Goal: Task Accomplishment & Management: Use online tool/utility

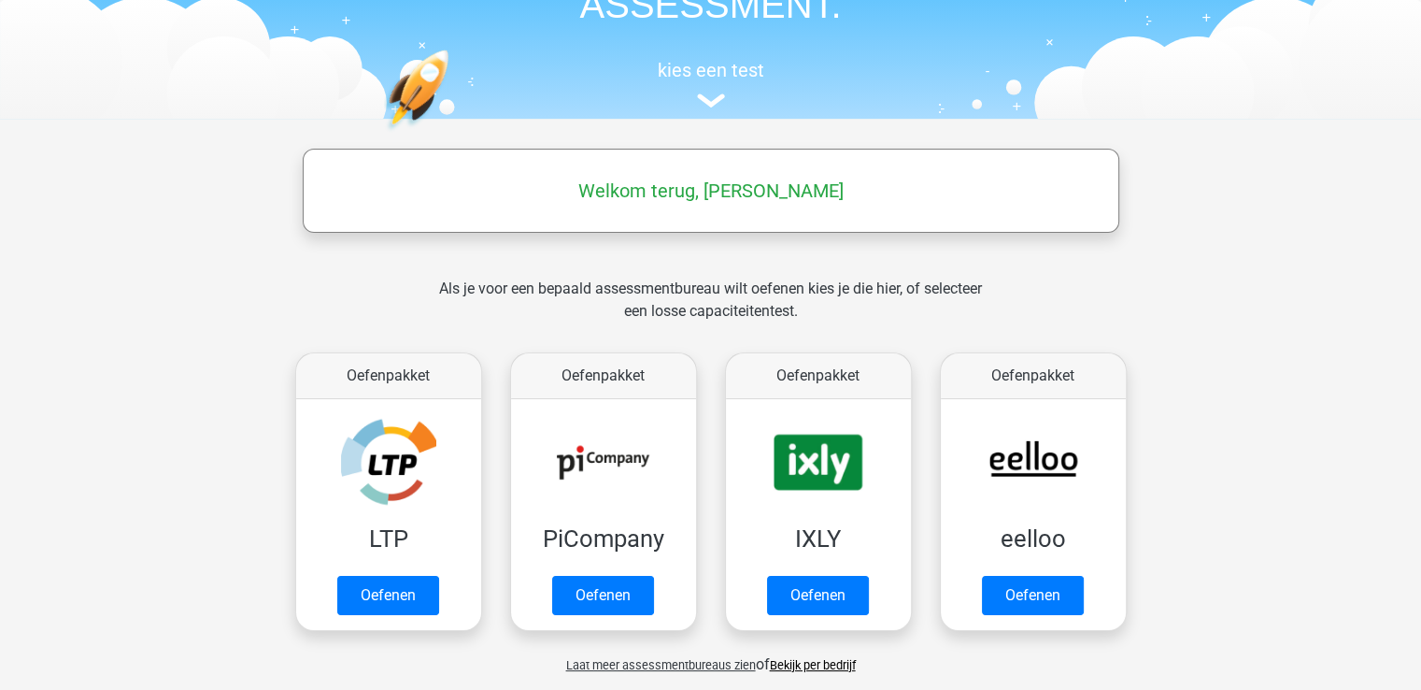
scroll to position [150, 0]
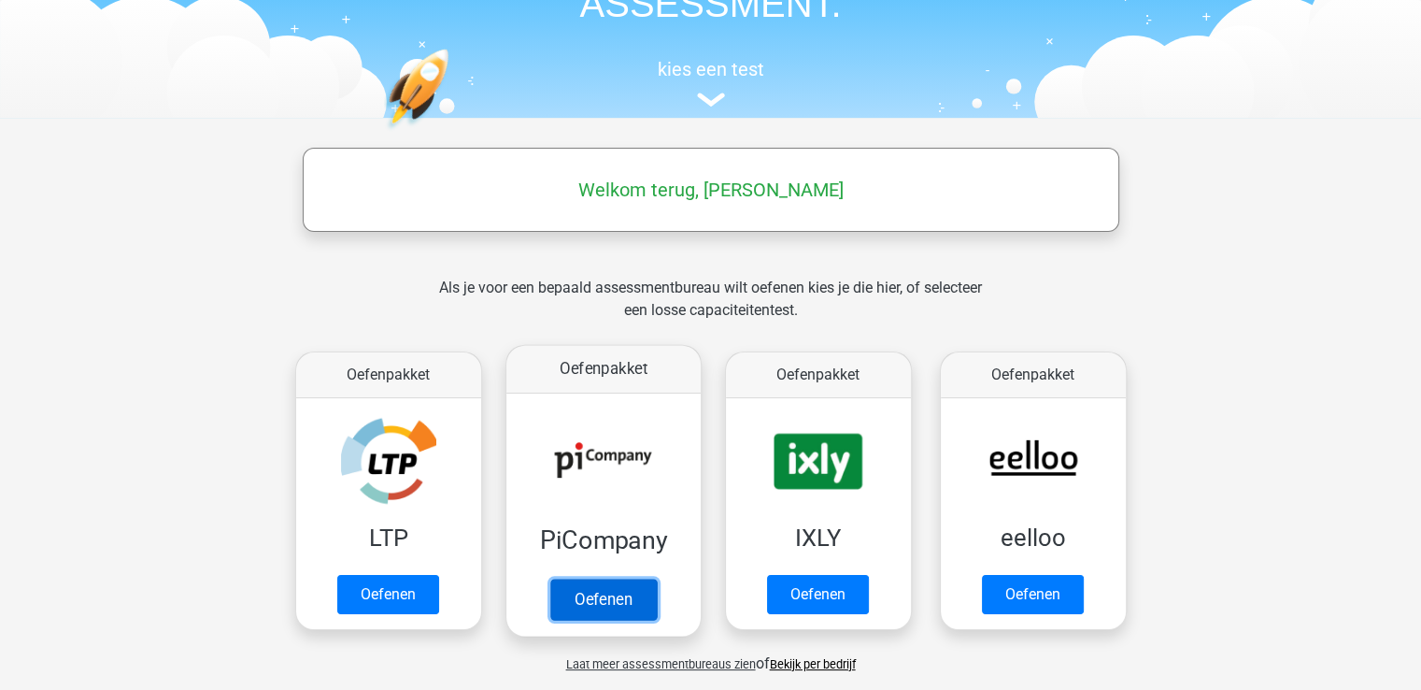
click at [584, 592] on link "Oefenen" at bounding box center [602, 598] width 107 height 41
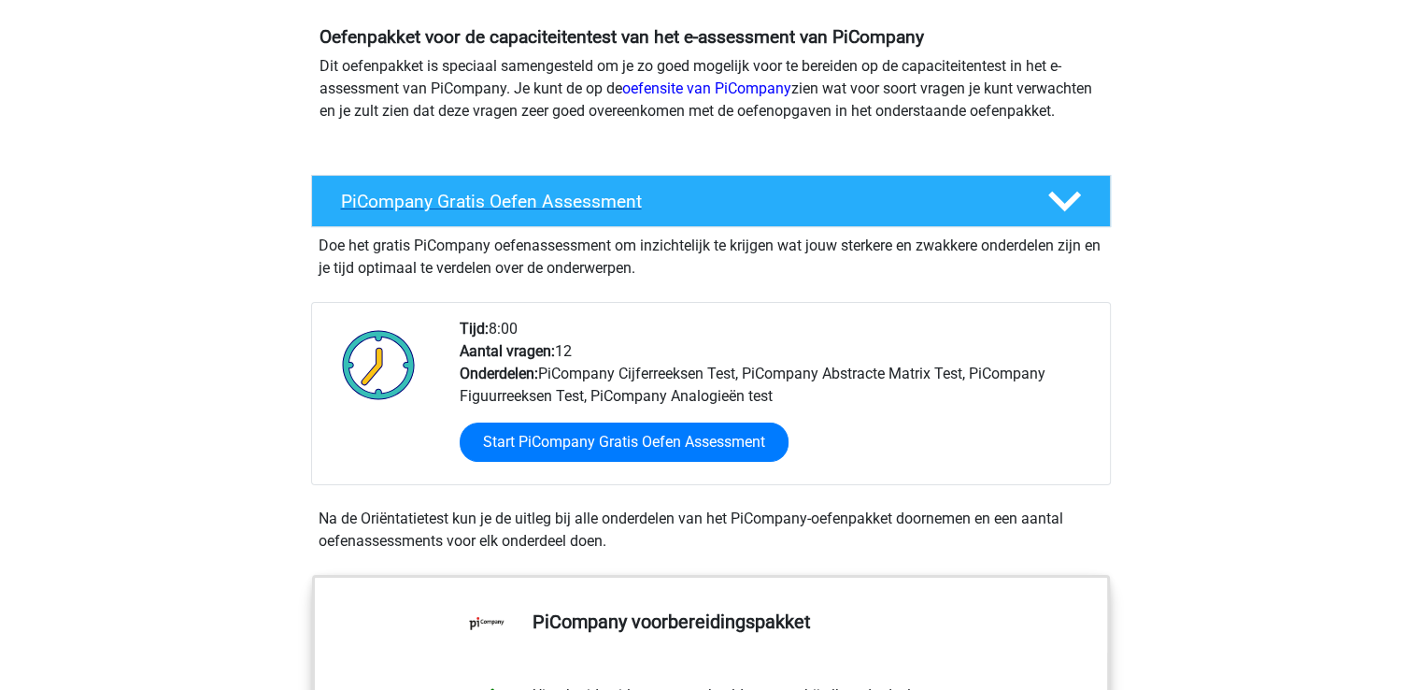
scroll to position [202, 0]
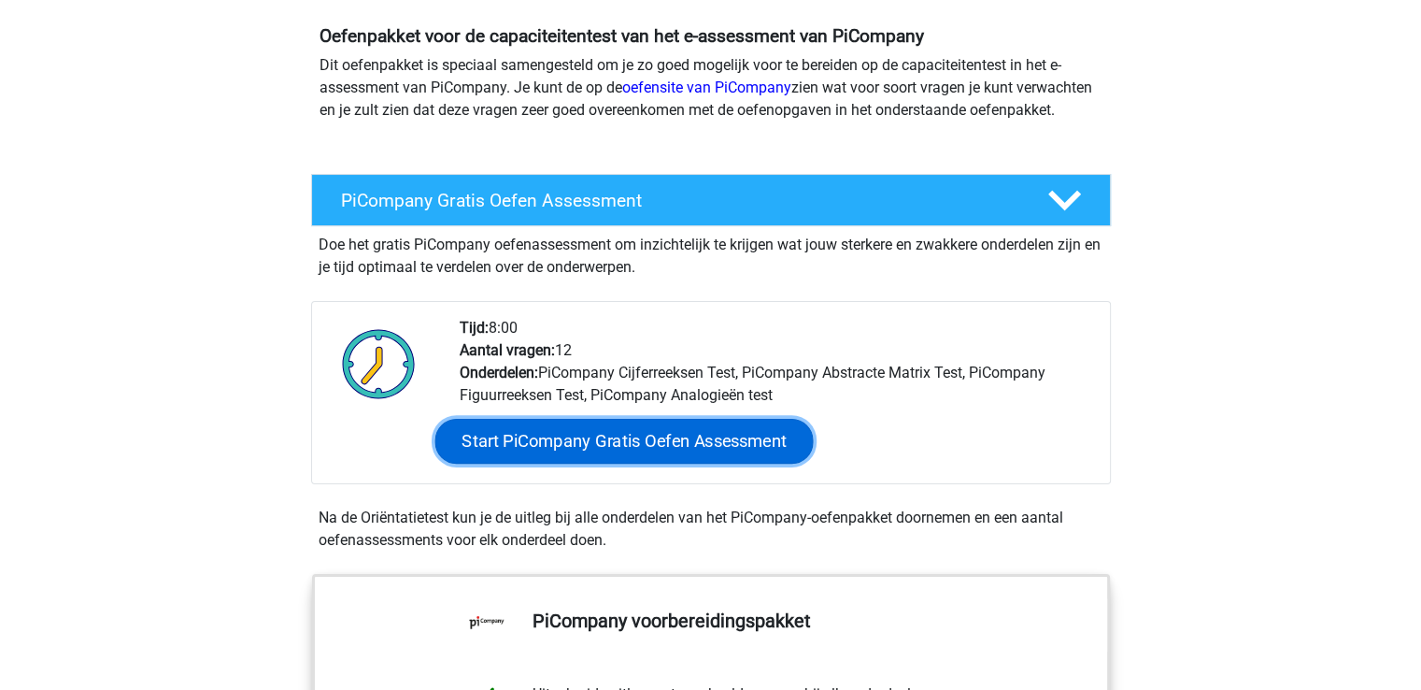
click at [573, 461] on link "Start PiCompany Gratis Oefen Assessment" at bounding box center [624, 441] width 378 height 45
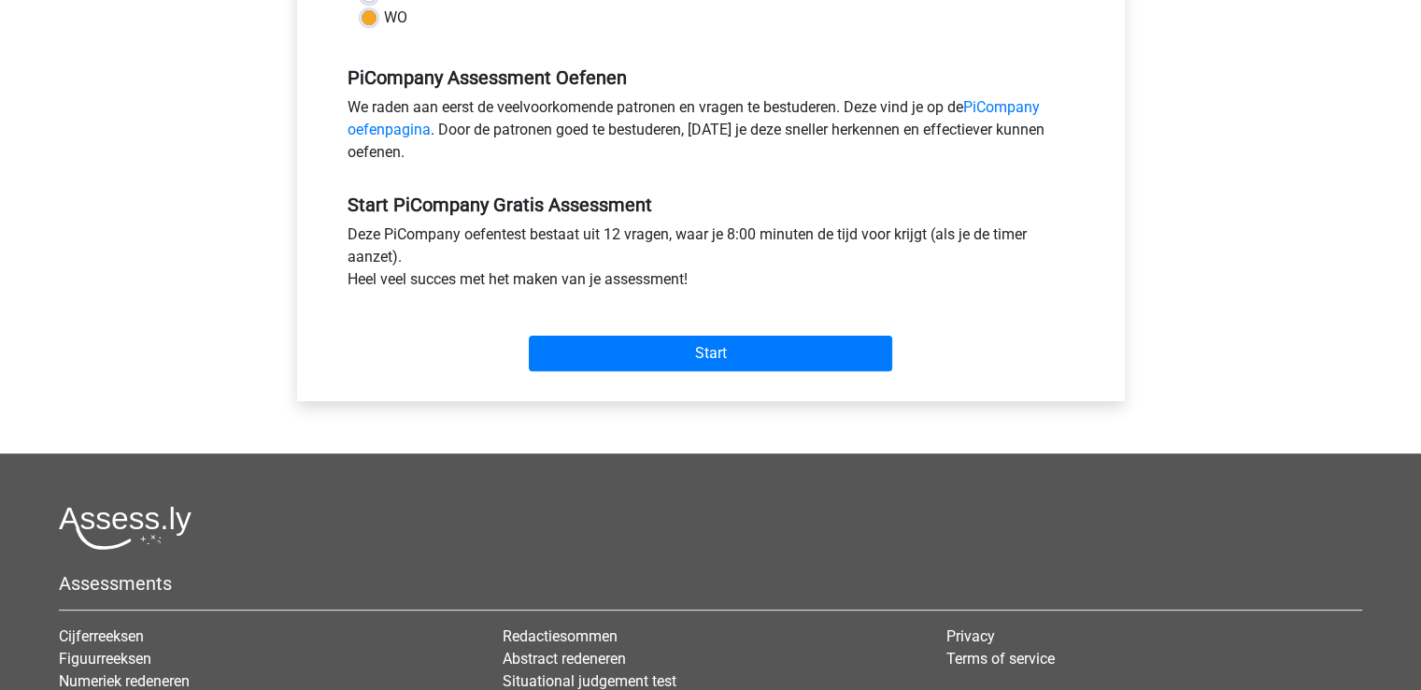
scroll to position [555, 0]
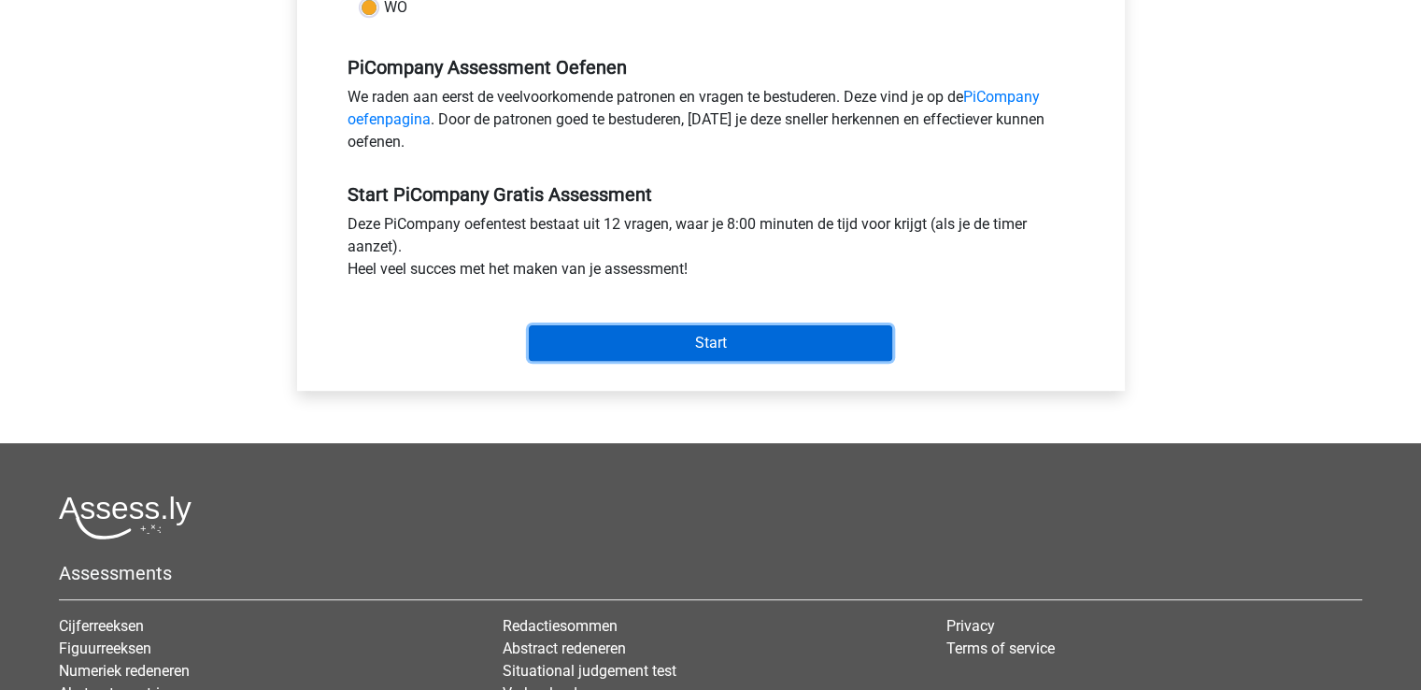
click at [641, 361] on input "Start" at bounding box center [711, 343] width 364 height 36
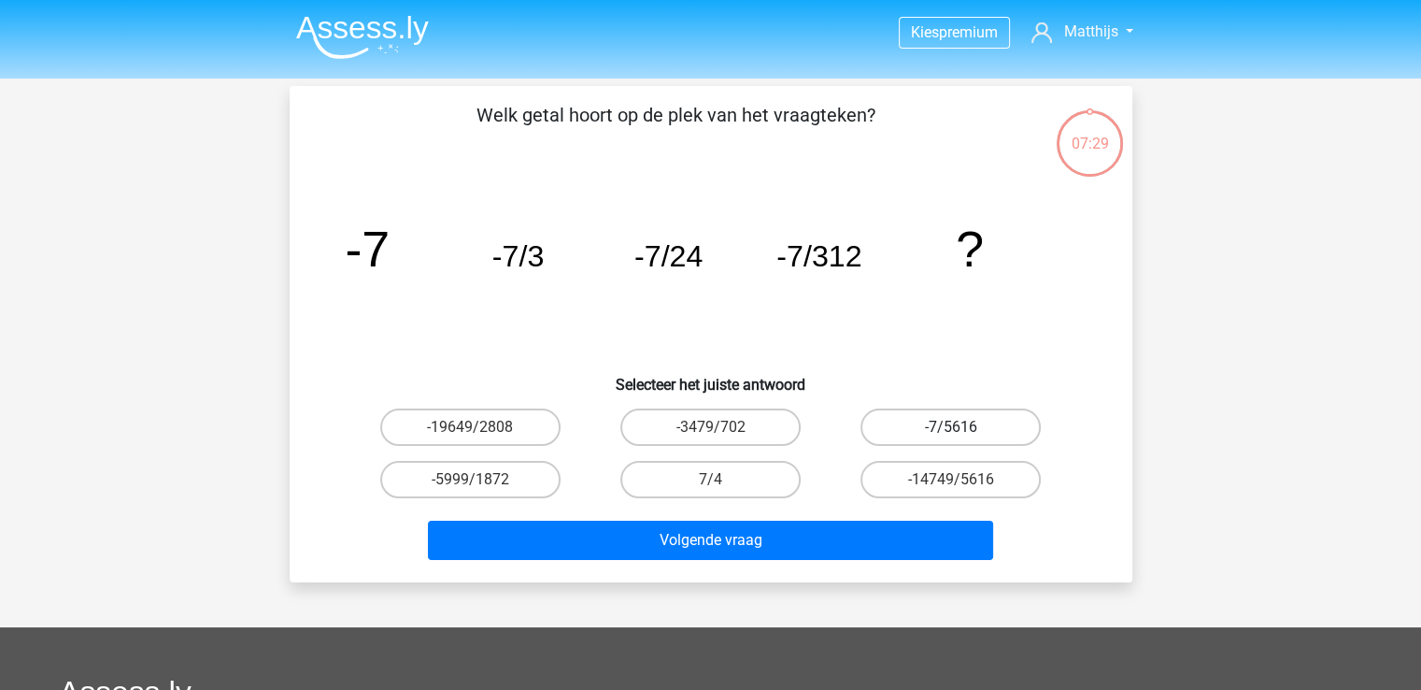
click at [896, 420] on label "-7/5616" at bounding box center [951, 426] width 180 height 37
click at [951, 427] on input "-7/5616" at bounding box center [957, 433] width 12 height 12
radio input "true"
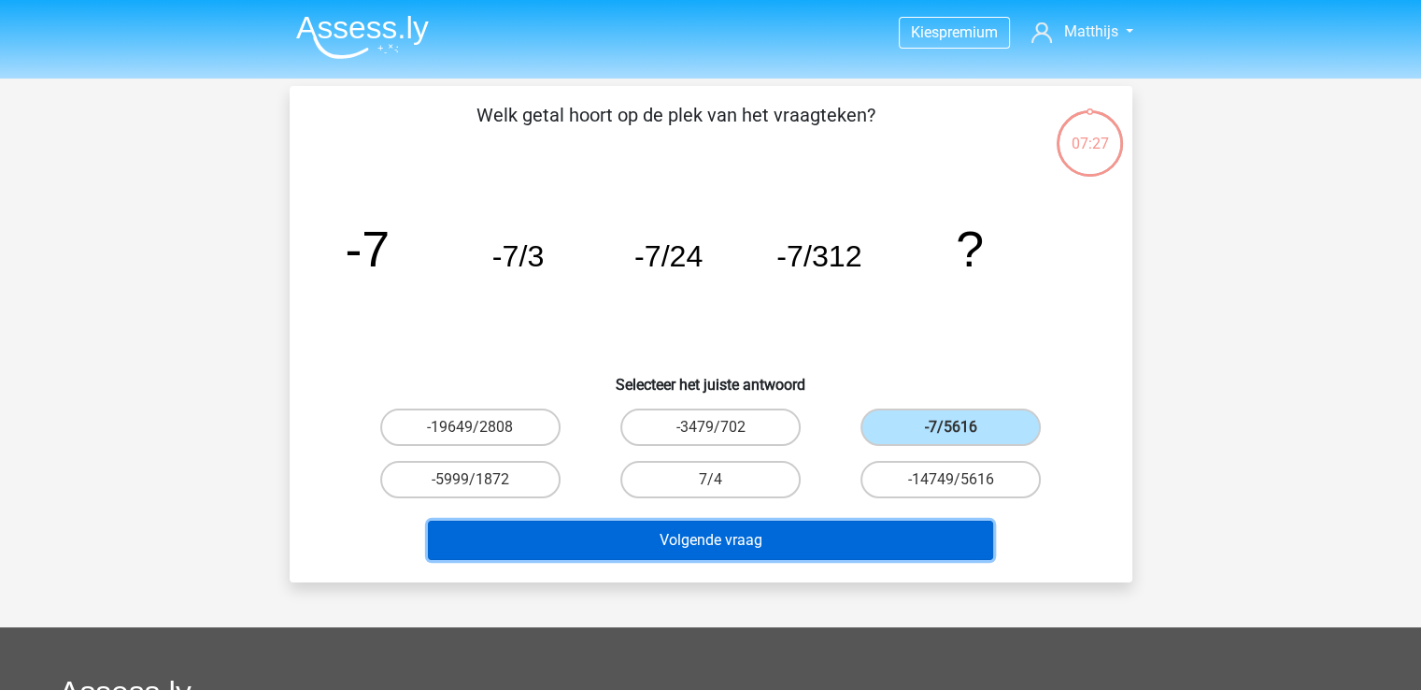
click at [849, 550] on button "Volgende vraag" at bounding box center [710, 540] width 565 height 39
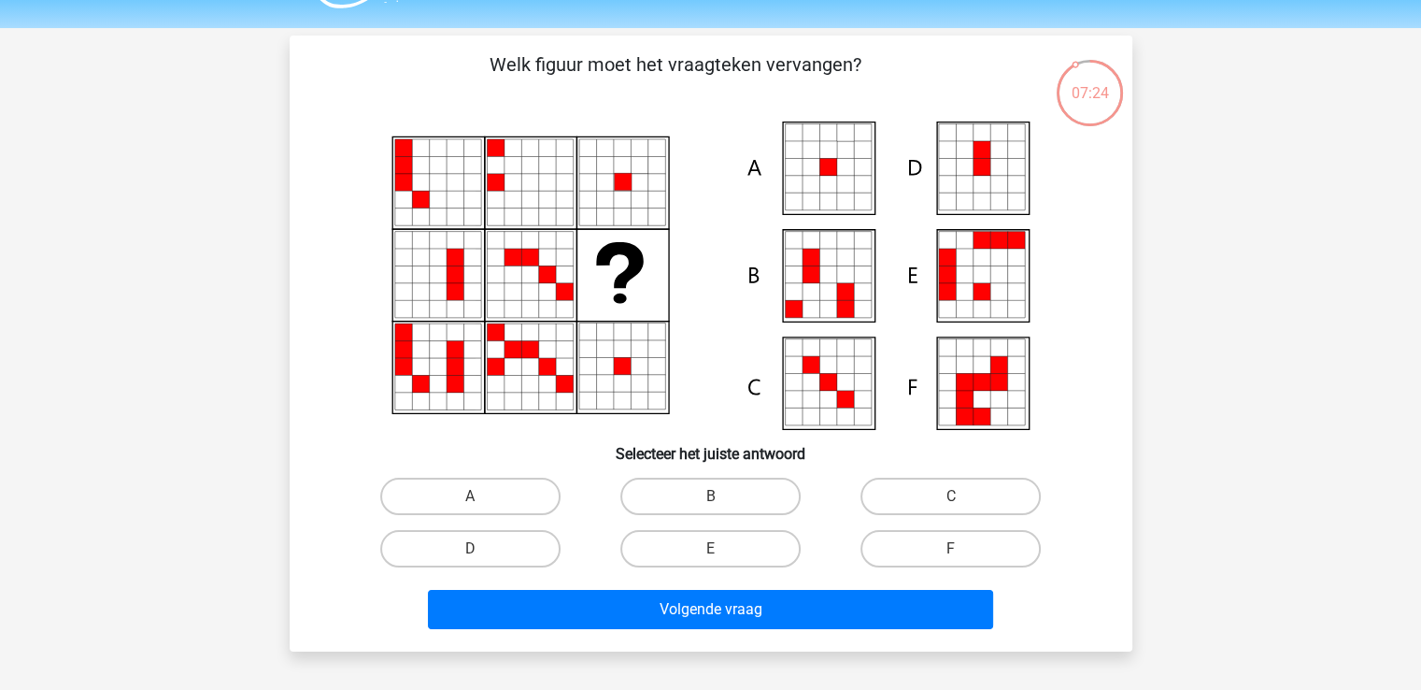
scroll to position [51, 0]
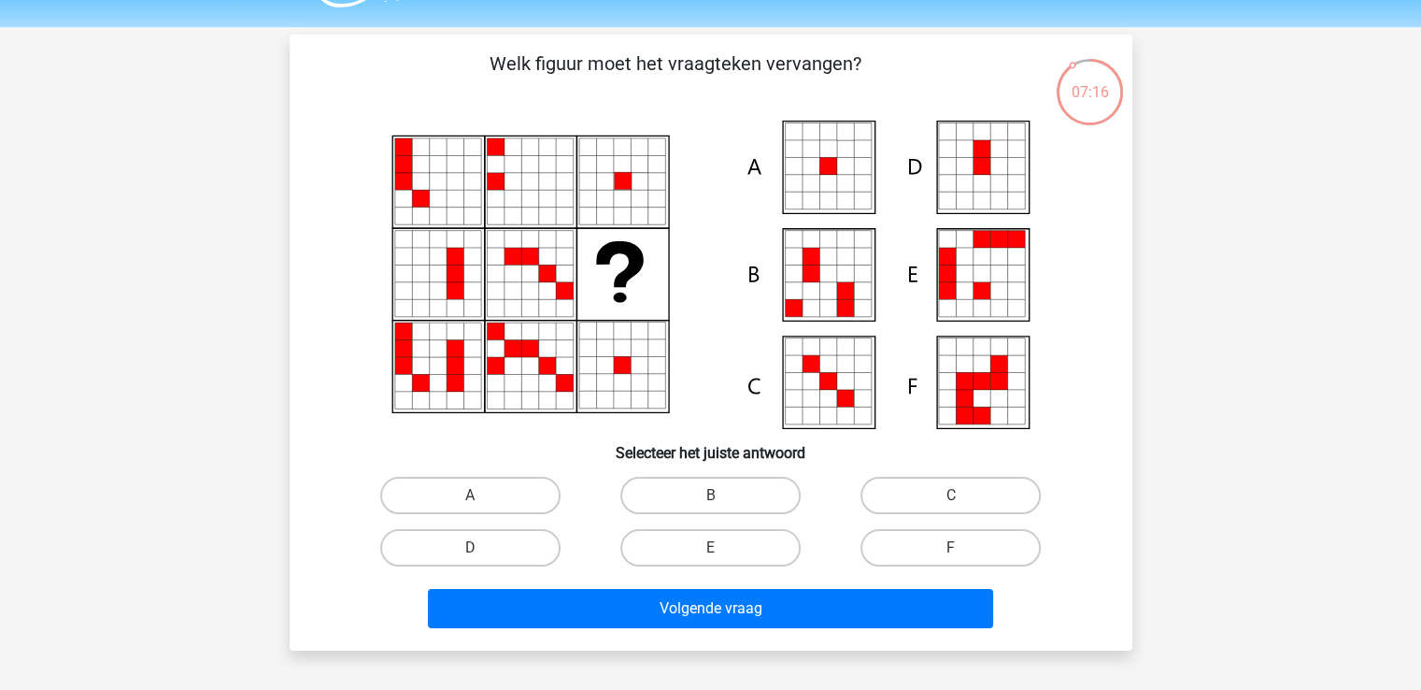
click at [818, 168] on icon at bounding box center [811, 166] width 17 height 17
click at [472, 505] on input "A" at bounding box center [476, 501] width 12 height 12
radio input "true"
click at [675, 640] on div "Welk figuur moet het vraagteken vervangen?" at bounding box center [711, 343] width 843 height 616
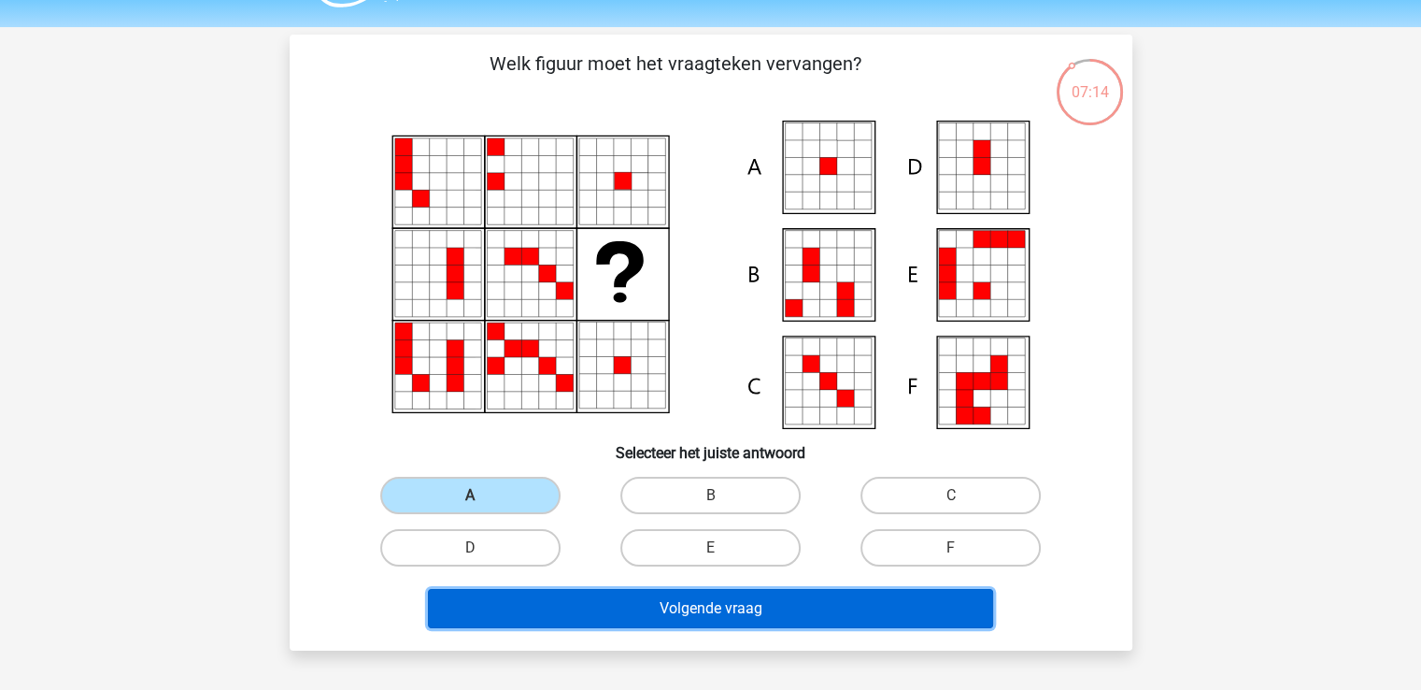
click at [701, 614] on button "Volgende vraag" at bounding box center [710, 608] width 565 height 39
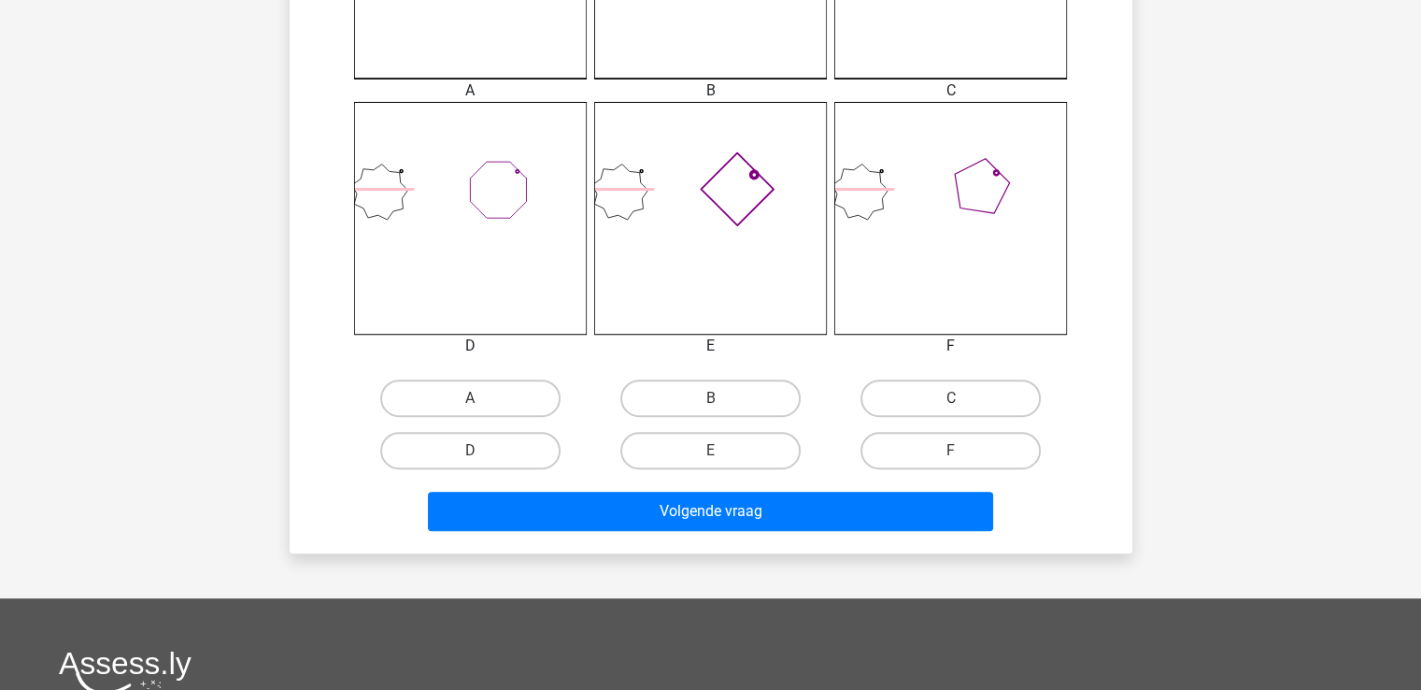
scroll to position [0, 0]
